Goal: Check status

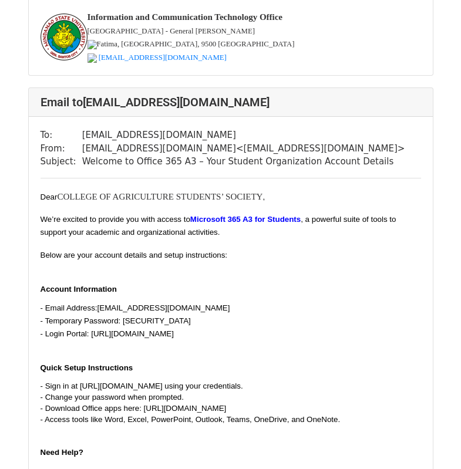
scroll to position [7398, 0]
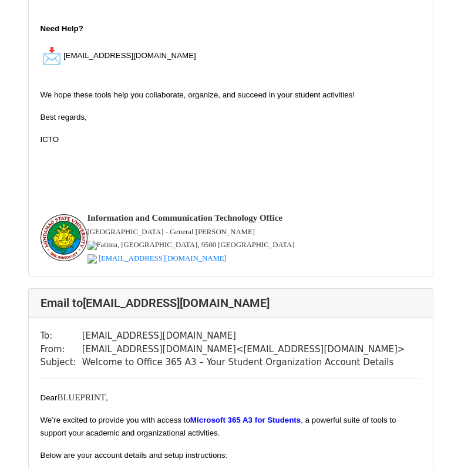
scroll to position [1820, 0]
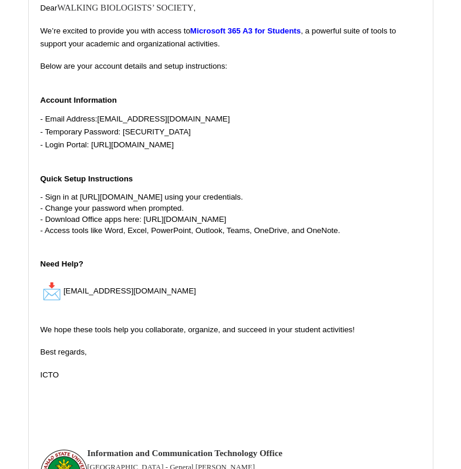
scroll to position [29550, 0]
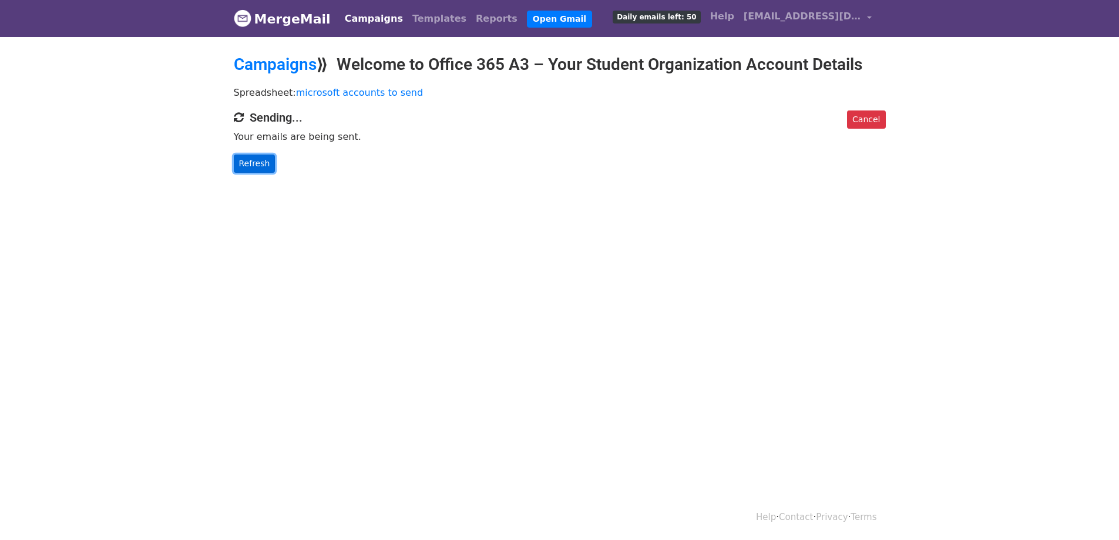
click at [267, 163] on link "Refresh" at bounding box center [255, 163] width 42 height 18
